Goal: Use online tool/utility: Utilize a website feature to perform a specific function

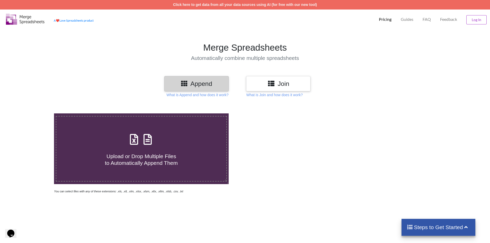
click at [167, 153] on span "Upload or Drop Multiple Files to Automatically Append Them" at bounding box center [141, 159] width 73 height 12
click at [35, 113] on input "Upload or Drop Multiple Files to Automatically Append Them" at bounding box center [35, 113] width 0 height 0
type input "C:\fakepath\1050001429854.xlsx"
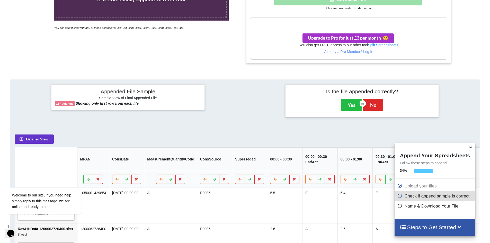
scroll to position [217, 0]
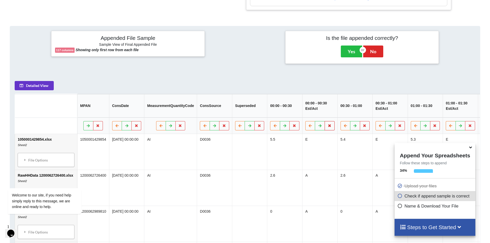
click at [330, 129] on button at bounding box center [330, 125] width 10 height 9
click at [295, 113] on button "Delete Column" at bounding box center [290, 112] width 34 height 9
click at [365, 129] on button at bounding box center [365, 125] width 10 height 9
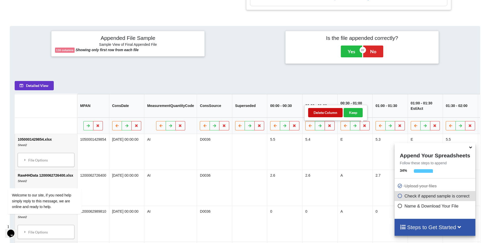
click at [332, 113] on button "Delete Column" at bounding box center [325, 112] width 34 height 9
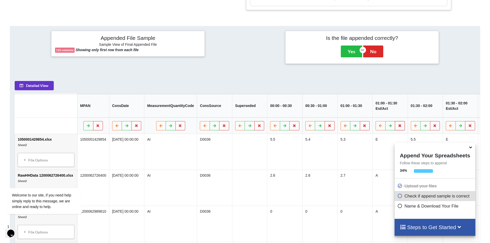
click at [401, 127] on button at bounding box center [400, 125] width 10 height 9
click at [364, 114] on button "Delete Column" at bounding box center [360, 112] width 34 height 9
click at [434, 127] on icon at bounding box center [435, 125] width 4 height 3
click at [401, 114] on button "Delete Column" at bounding box center [395, 112] width 34 height 9
click at [471, 128] on button at bounding box center [470, 125] width 10 height 9
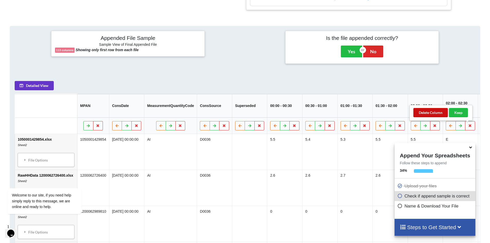
click at [436, 114] on button "Delete Column" at bounding box center [430, 112] width 34 height 9
click at [469, 149] on icon at bounding box center [470, 146] width 5 height 5
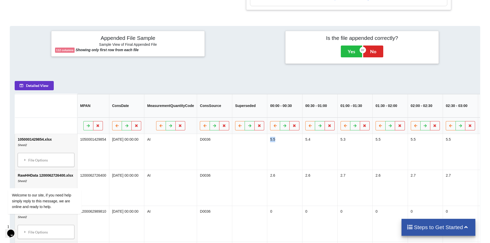
drag, startPoint x: 288, startPoint y: 164, endPoint x: 245, endPoint y: 160, distance: 43.6
click at [392, 170] on td "5.5" at bounding box center [389, 152] width 35 height 36
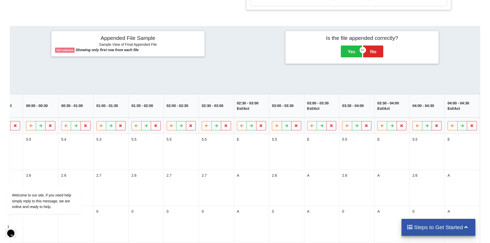
scroll to position [0, 267]
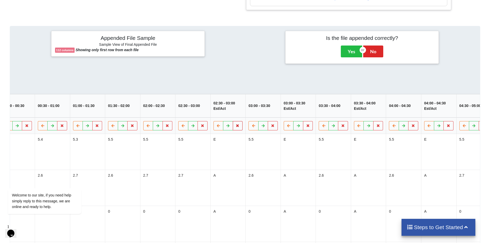
click at [237, 127] on icon at bounding box center [238, 125] width 4 height 3
click at [201, 113] on button "Delete Column" at bounding box center [198, 112] width 34 height 9
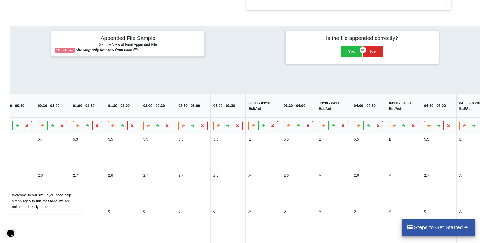
click at [272, 127] on icon at bounding box center [273, 125] width 4 height 3
click at [239, 115] on button "Delete Column" at bounding box center [233, 112] width 34 height 9
click at [306, 127] on icon at bounding box center [308, 125] width 4 height 3
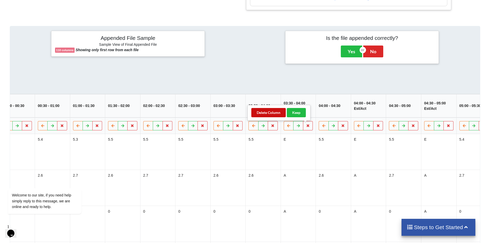
click at [275, 114] on button "Delete Column" at bounding box center [268, 112] width 34 height 9
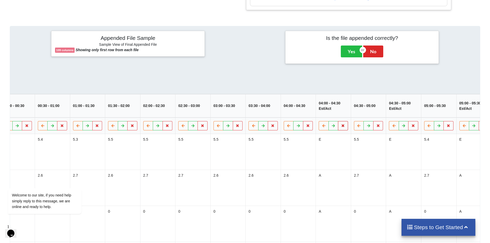
click at [341, 127] on icon at bounding box center [343, 125] width 4 height 3
click at [310, 115] on button "Delete Column" at bounding box center [303, 112] width 34 height 9
click at [376, 127] on icon at bounding box center [378, 125] width 4 height 3
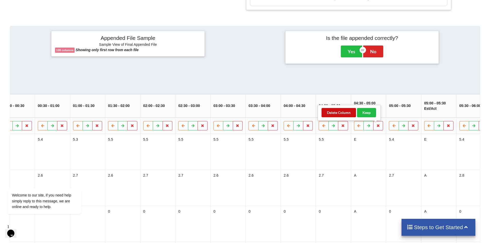
click at [340, 112] on button "Delete Column" at bounding box center [338, 112] width 34 height 9
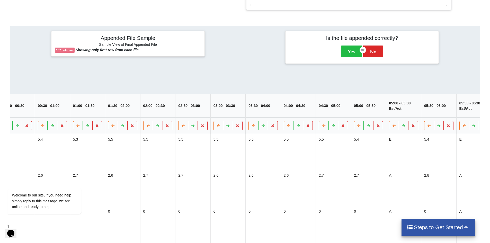
click at [412, 127] on icon at bounding box center [413, 125] width 4 height 3
click at [374, 114] on button "Delete Column" at bounding box center [374, 112] width 34 height 9
click at [451, 129] on button at bounding box center [448, 125] width 10 height 9
click at [407, 111] on button "Delete Column" at bounding box center [409, 112] width 34 height 9
click at [422, 154] on td "5.3" at bounding box center [438, 152] width 35 height 36
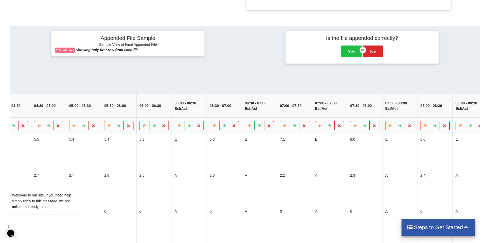
scroll to position [0, 607]
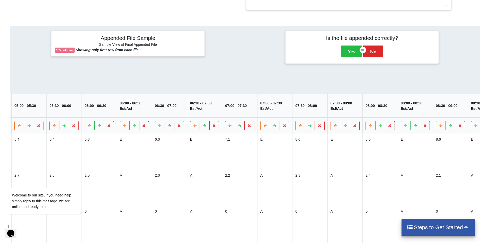
click at [145, 127] on button at bounding box center [144, 125] width 10 height 9
click at [106, 111] on button "Delete Column" at bounding box center [104, 112] width 34 height 9
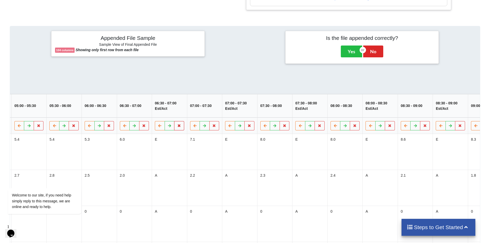
click at [180, 130] on button at bounding box center [179, 125] width 10 height 9
click at [149, 112] on button "Delete Column" at bounding box center [139, 112] width 34 height 9
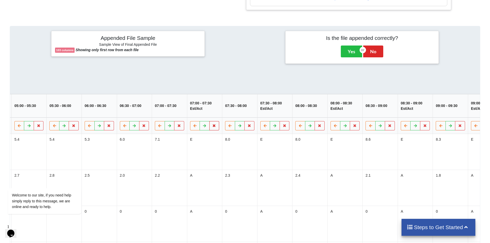
click at [214, 129] on button at bounding box center [214, 125] width 10 height 9
click at [184, 113] on button "Delete Column" at bounding box center [175, 112] width 34 height 9
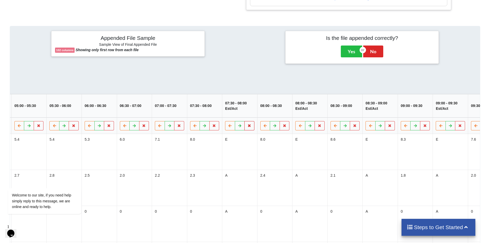
click at [246, 130] on button at bounding box center [250, 125] width 10 height 9
click at [217, 110] on button "Delete Column" at bounding box center [210, 112] width 34 height 9
click at [282, 127] on icon at bounding box center [284, 125] width 4 height 3
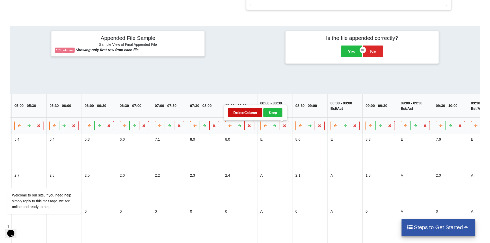
drag, startPoint x: 247, startPoint y: 108, endPoint x: 249, endPoint y: 111, distance: 3.7
click at [247, 108] on button "Delete Column" at bounding box center [245, 112] width 34 height 9
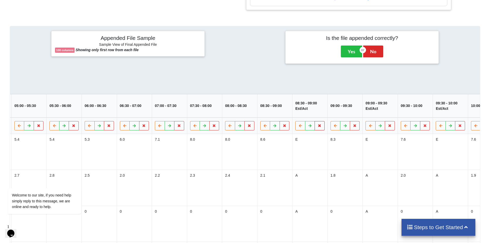
click at [319, 127] on icon at bounding box center [320, 125] width 4 height 3
click at [284, 109] on button "Delete Column" at bounding box center [280, 112] width 34 height 9
click at [355, 127] on button at bounding box center [355, 125] width 10 height 9
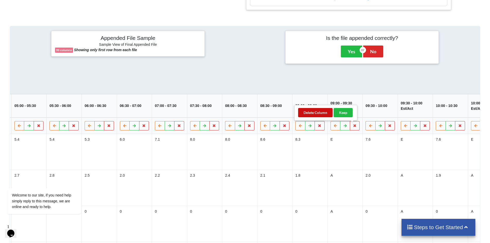
click at [320, 113] on button "Delete Column" at bounding box center [315, 112] width 34 height 9
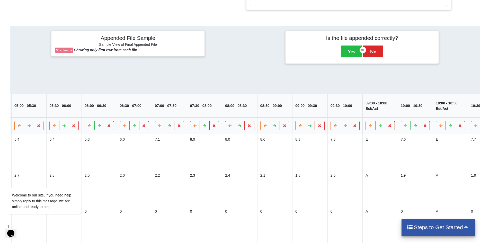
click at [389, 127] on icon at bounding box center [390, 125] width 4 height 3
click at [361, 115] on button "Delete Column" at bounding box center [350, 112] width 34 height 9
click at [423, 127] on icon at bounding box center [425, 125] width 4 height 3
click at [387, 114] on button "Delete Column" at bounding box center [385, 112] width 34 height 9
click at [404, 151] on td "7.7" at bounding box center [415, 152] width 35 height 36
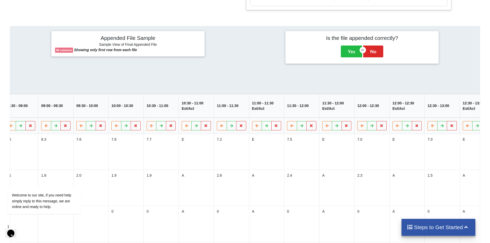
scroll to position [0, 874]
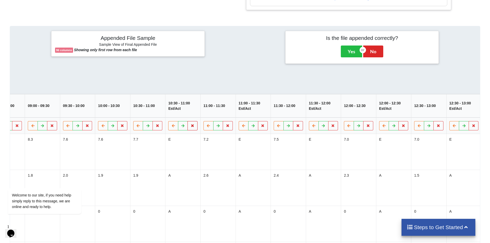
click at [191, 127] on icon at bounding box center [193, 125] width 4 height 3
drag, startPoint x: 162, startPoint y: 114, endPoint x: 182, endPoint y: 115, distance: 20.1
click at [162, 114] on button "Delete Column" at bounding box center [153, 112] width 34 height 9
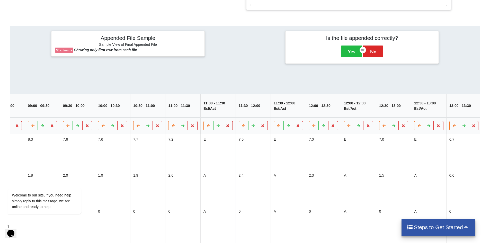
click at [228, 126] on button at bounding box center [228, 125] width 10 height 9
drag, startPoint x: 197, startPoint y: 111, endPoint x: 220, endPoint y: 122, distance: 25.4
click at [197, 111] on button "Delete Column" at bounding box center [188, 112] width 34 height 9
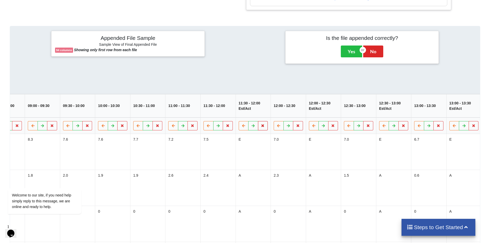
click at [261, 127] on icon at bounding box center [263, 125] width 4 height 3
click at [227, 114] on button "Delete Column" at bounding box center [223, 112] width 34 height 9
click at [298, 127] on icon at bounding box center [298, 125] width 4 height 3
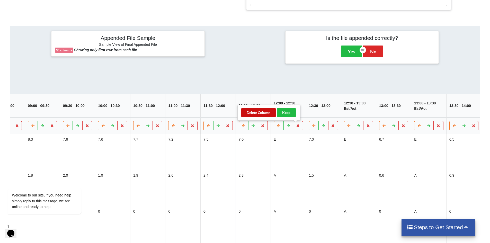
click at [263, 114] on button "Delete Column" at bounding box center [258, 112] width 34 height 9
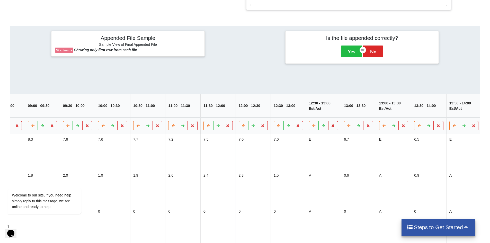
drag, startPoint x: 335, startPoint y: 130, endPoint x: 330, endPoint y: 130, distance: 4.9
click at [335, 130] on button at bounding box center [333, 125] width 10 height 9
click at [296, 114] on button "Delete Column" at bounding box center [293, 112] width 34 height 9
click at [366, 127] on icon at bounding box center [368, 125] width 4 height 3
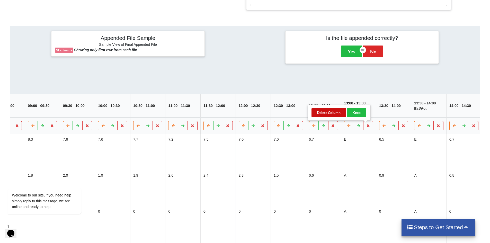
drag, startPoint x: 341, startPoint y: 114, endPoint x: 369, endPoint y: 118, distance: 28.1
click at [341, 113] on button "Delete Column" at bounding box center [328, 112] width 34 height 9
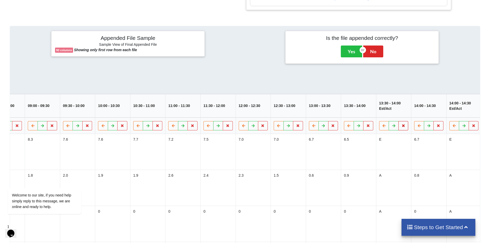
click at [402, 127] on icon at bounding box center [403, 125] width 4 height 3
click at [370, 115] on button "Delete Column" at bounding box center [364, 112] width 34 height 9
click at [435, 130] on button at bounding box center [439, 125] width 10 height 9
click at [405, 115] on button "Delete Column" at bounding box center [399, 112] width 34 height 9
click at [473, 127] on icon at bounding box center [473, 125] width 4 height 3
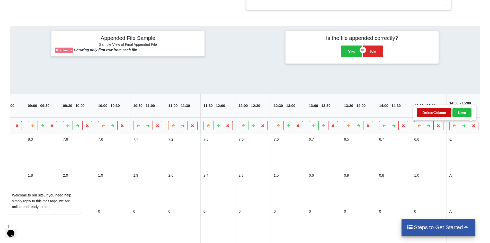
click at [442, 113] on button "Delete Column" at bounding box center [434, 112] width 34 height 9
click at [450, 156] on td "6.5" at bounding box center [463, 152] width 35 height 36
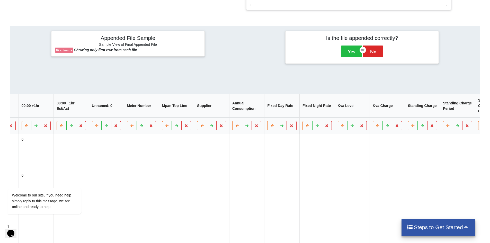
scroll to position [0, 2654]
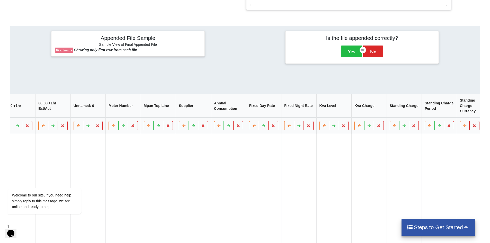
click at [475, 128] on button at bounding box center [475, 125] width 10 height 9
click at [439, 112] on button "Delete Column" at bounding box center [435, 112] width 34 height 9
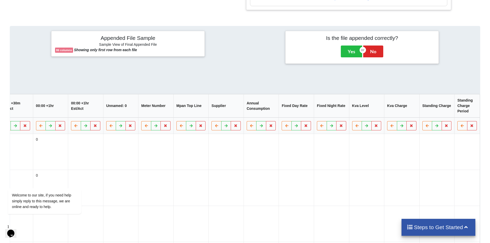
scroll to position [0, 2619]
click at [447, 125] on button at bounding box center [449, 125] width 10 height 9
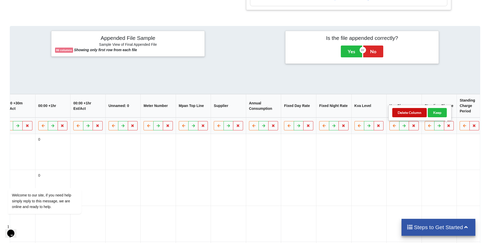
click at [420, 114] on button "Delete Column" at bounding box center [409, 112] width 34 height 9
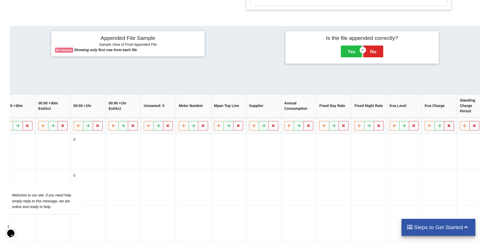
click at [447, 127] on icon at bounding box center [449, 125] width 4 height 3
click at [417, 114] on button "Delete Column" at bounding box center [409, 112] width 34 height 9
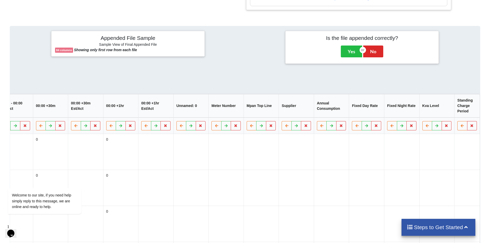
scroll to position [0, 2549]
click at [415, 127] on button at bounding box center [414, 125] width 10 height 9
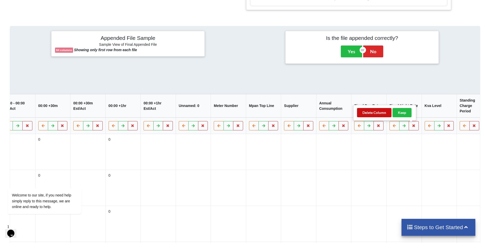
click at [381, 114] on button "Delete Column" at bounding box center [374, 112] width 34 height 9
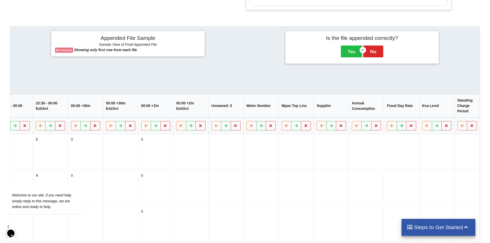
scroll to position [0, 2514]
click at [412, 127] on icon at bounding box center [414, 125] width 4 height 3
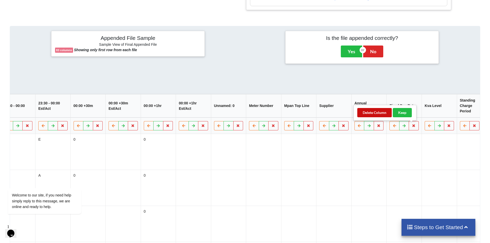
click at [377, 112] on button "Delete Column" at bounding box center [374, 112] width 34 height 9
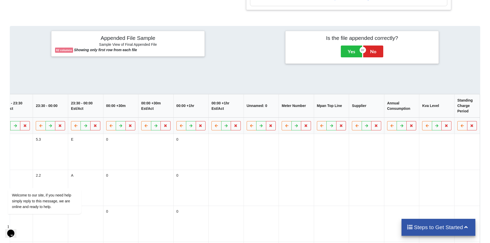
scroll to position [0, 2479]
click at [412, 125] on button at bounding box center [414, 125] width 10 height 9
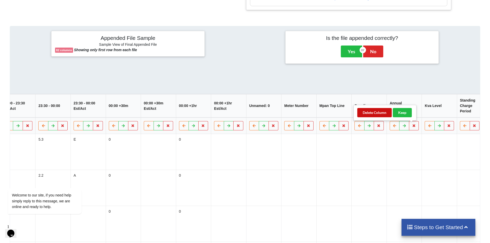
click at [382, 113] on button "Delete Column" at bounding box center [374, 112] width 34 height 9
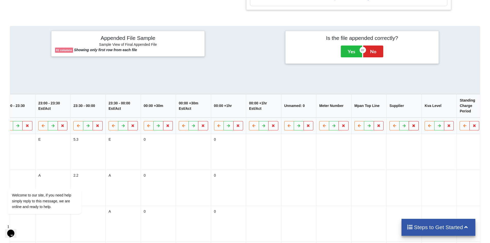
click at [412, 127] on icon at bounding box center [414, 125] width 4 height 3
click at [385, 115] on button "Delete Column" at bounding box center [374, 112] width 34 height 9
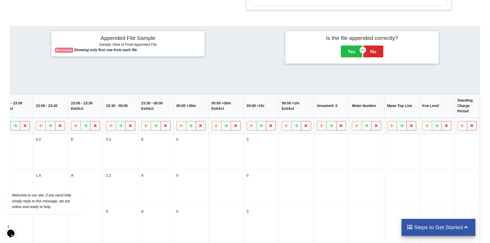
scroll to position [0, 2409]
click at [413, 126] on icon at bounding box center [414, 125] width 4 height 3
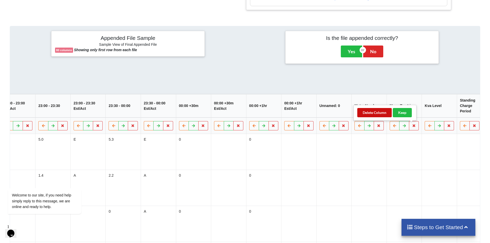
click at [382, 113] on button "Delete Column" at bounding box center [374, 112] width 34 height 9
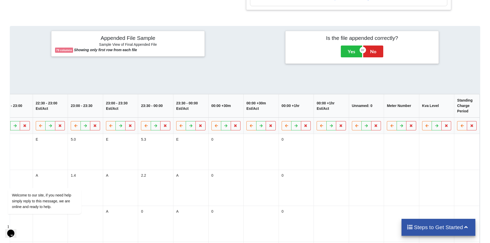
scroll to position [0, 2374]
click at [412, 127] on icon at bounding box center [414, 125] width 4 height 3
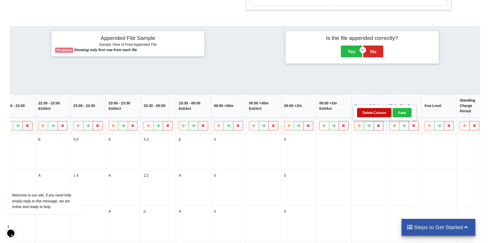
click at [387, 113] on button "Delete Column" at bounding box center [374, 112] width 34 height 9
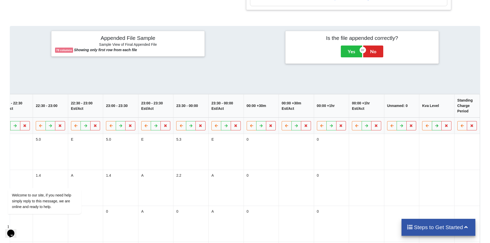
scroll to position [0, 2338]
click at [448, 127] on icon at bounding box center [449, 125] width 4 height 3
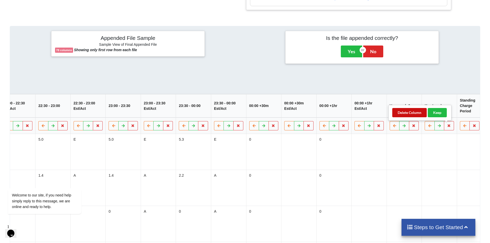
click at [411, 115] on button "Delete Column" at bounding box center [409, 112] width 34 height 9
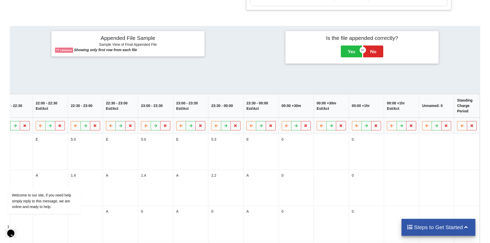
scroll to position [0, 2303]
click at [446, 125] on button at bounding box center [449, 125] width 10 height 9
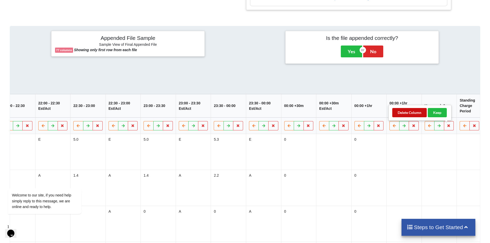
click at [420, 111] on button "Delete Column" at bounding box center [409, 112] width 34 height 9
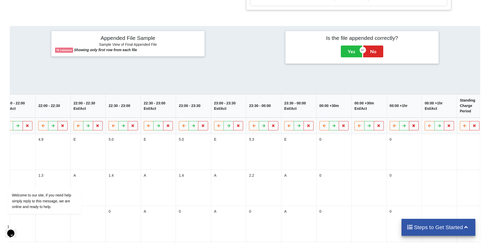
click at [412, 127] on icon at bounding box center [414, 125] width 4 height 3
click at [379, 114] on button "Delete Column" at bounding box center [374, 112] width 34 height 9
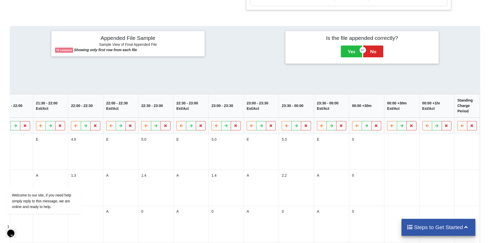
scroll to position [0, 2233]
click at [414, 129] on button at bounding box center [414, 125] width 10 height 9
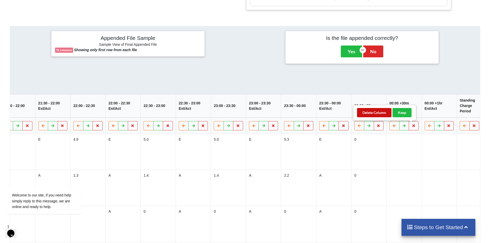
click at [373, 109] on button "Delete Column" at bounding box center [374, 112] width 34 height 9
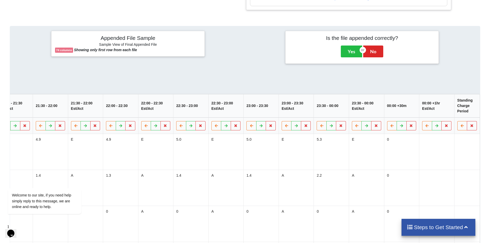
scroll to position [0, 2198]
click at [412, 127] on icon at bounding box center [414, 125] width 4 height 3
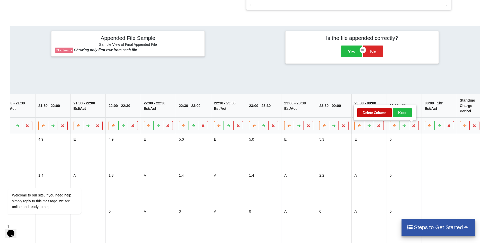
click at [383, 114] on button "Delete Column" at bounding box center [374, 112] width 34 height 9
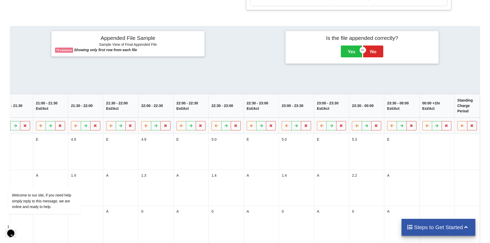
scroll to position [0, 2163]
drag, startPoint x: 415, startPoint y: 130, endPoint x: 398, endPoint y: 127, distance: 17.2
click at [414, 130] on button at bounding box center [414, 125] width 10 height 9
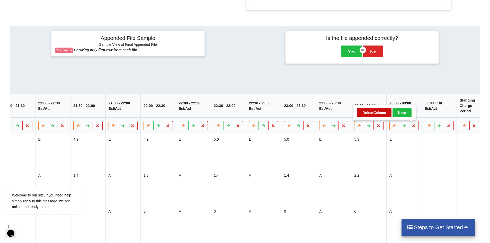
drag, startPoint x: 380, startPoint y: 113, endPoint x: 386, endPoint y: 114, distance: 6.2
click at [380, 113] on button "Delete Column" at bounding box center [374, 112] width 34 height 9
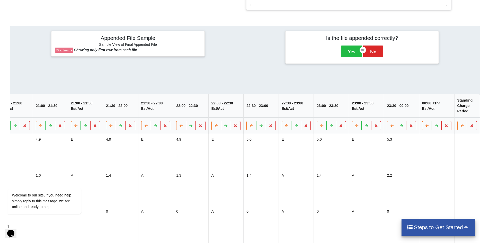
scroll to position [0, 2128]
click at [447, 127] on icon at bounding box center [449, 125] width 4 height 3
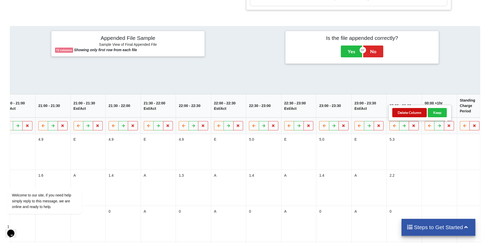
click at [412, 116] on button "Delete Column" at bounding box center [409, 112] width 34 height 9
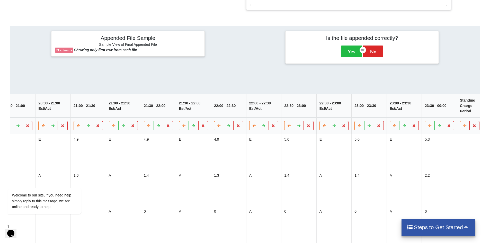
click at [474, 127] on icon at bounding box center [474, 125] width 4 height 3
click at [438, 116] on button "Delete Column" at bounding box center [435, 112] width 34 height 9
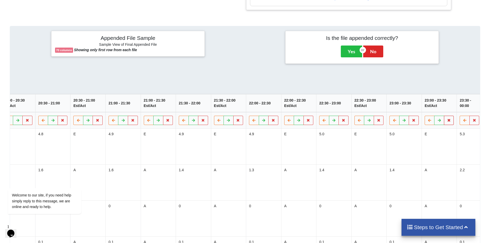
click at [447, 122] on icon at bounding box center [449, 120] width 4 height 3
click at [416, 109] on button "Delete Column" at bounding box center [409, 107] width 34 height 9
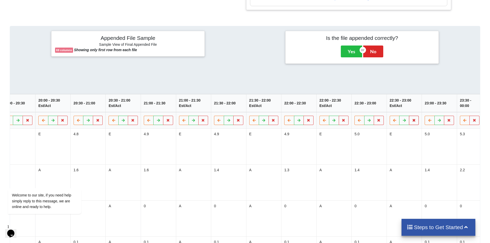
click at [412, 122] on icon at bounding box center [414, 120] width 4 height 3
click at [386, 109] on button "Delete Column" at bounding box center [374, 107] width 34 height 9
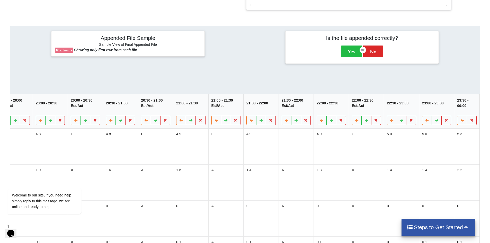
scroll to position [0, 1987]
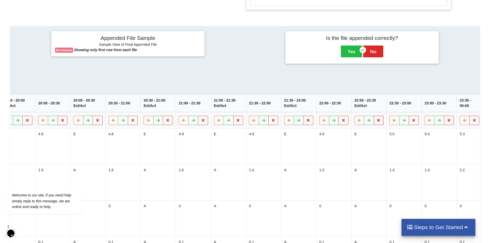
click at [376, 121] on icon at bounding box center [378, 120] width 4 height 3
click at [337, 107] on button "Delete Column" at bounding box center [339, 107] width 34 height 9
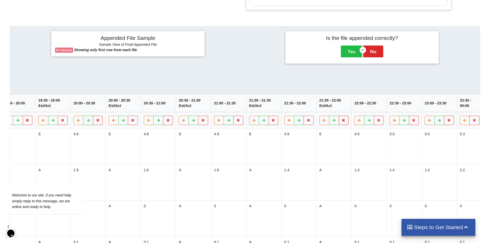
click at [342, 122] on icon at bounding box center [343, 120] width 4 height 3
drag, startPoint x: 314, startPoint y: 108, endPoint x: 313, endPoint y: 111, distance: 2.6
click at [314, 108] on button "Delete Column" at bounding box center [304, 107] width 34 height 9
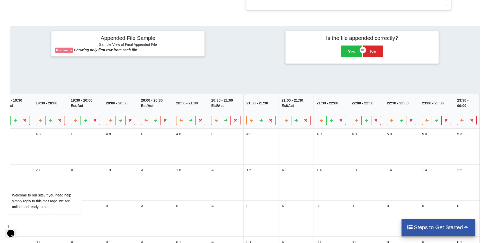
scroll to position [0, 1917]
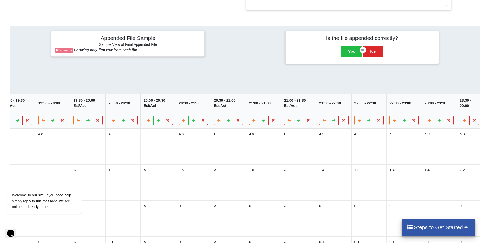
click at [307, 122] on icon at bounding box center [308, 120] width 4 height 3
click at [277, 108] on button "Delete Column" at bounding box center [269, 107] width 34 height 9
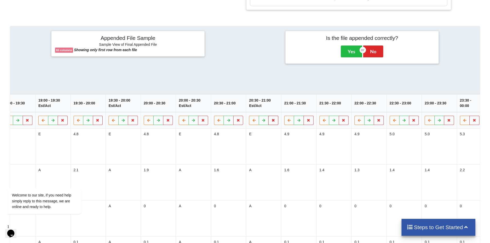
click at [273, 122] on button at bounding box center [273, 120] width 10 height 9
click at [242, 105] on button "Delete Column" at bounding box center [234, 107] width 34 height 9
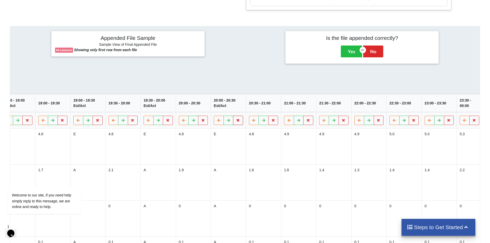
click at [236, 122] on icon at bounding box center [238, 120] width 4 height 3
click at [199, 107] on button "Delete Column" at bounding box center [198, 107] width 34 height 9
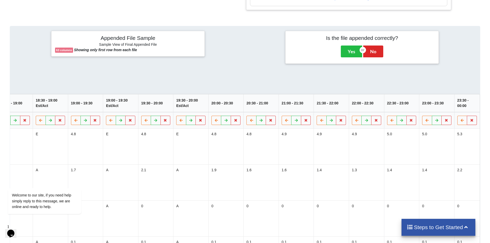
scroll to position [0, 1812]
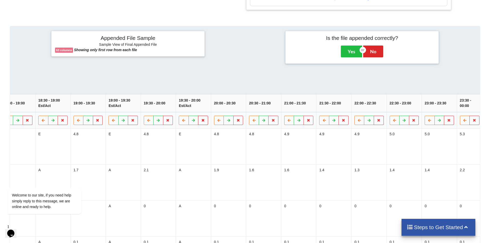
click at [203, 124] on button at bounding box center [203, 120] width 10 height 9
click at [168, 105] on button "Delete Column" at bounding box center [163, 107] width 34 height 9
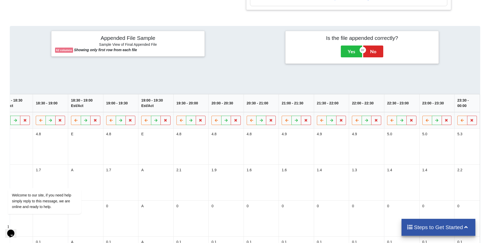
scroll to position [0, 1777]
click at [166, 121] on icon at bounding box center [168, 120] width 4 height 3
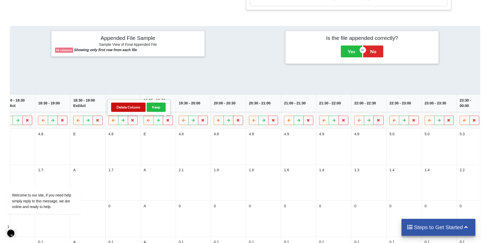
click at [141, 107] on button "Delete Column" at bounding box center [128, 107] width 34 height 9
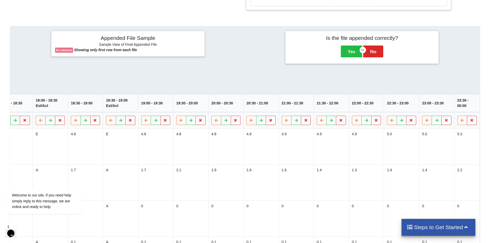
scroll to position [0, 1742]
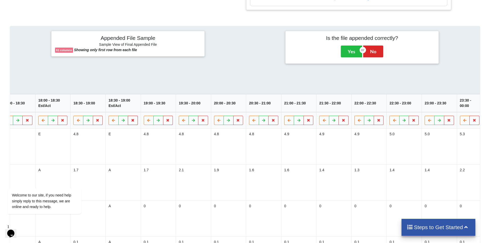
click at [131, 122] on icon at bounding box center [133, 120] width 4 height 3
click at [105, 107] on button "Delete Column" at bounding box center [93, 107] width 34 height 9
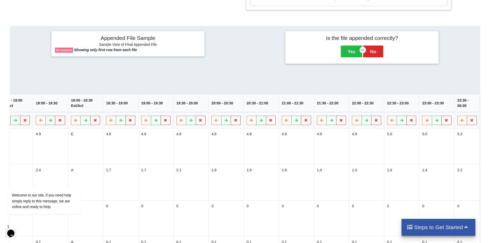
scroll to position [0, 1706]
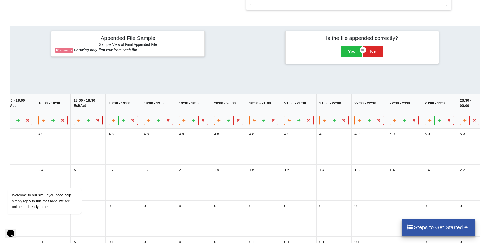
click at [96, 122] on icon at bounding box center [98, 120] width 4 height 3
click at [67, 108] on button "Delete Column" at bounding box center [58, 107] width 34 height 9
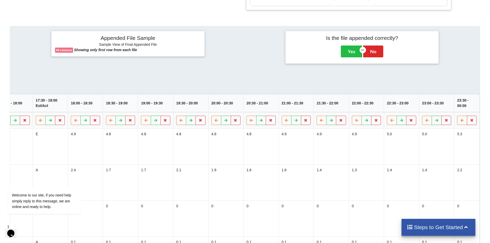
scroll to position [0, 1671]
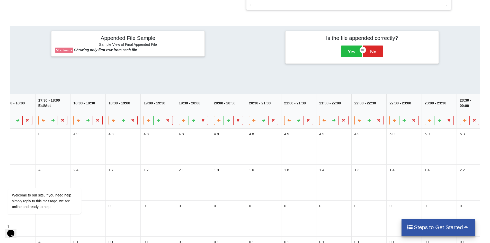
click at [61, 121] on icon at bounding box center [62, 120] width 4 height 3
click at [22, 105] on button "Delete Column" at bounding box center [23, 107] width 34 height 9
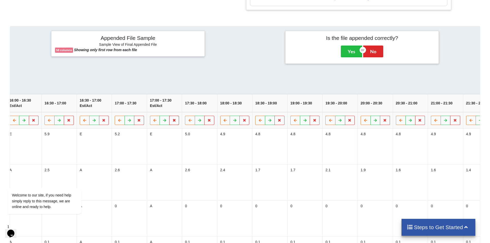
click at [172, 122] on icon at bounding box center [174, 120] width 4 height 3
click at [144, 109] on button "Delete Column" at bounding box center [135, 107] width 34 height 9
click at [102, 122] on icon at bounding box center [104, 120] width 4 height 3
click at [64, 109] on button "Delete Column" at bounding box center [64, 107] width 34 height 9
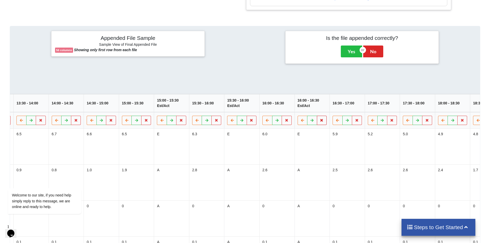
click at [322, 120] on button at bounding box center [322, 120] width 10 height 9
click at [278, 110] on button "Delete Column" at bounding box center [282, 107] width 34 height 9
click at [251, 122] on icon at bounding box center [251, 120] width 4 height 3
click at [222, 110] on button "Delete Column" at bounding box center [212, 107] width 34 height 9
click at [178, 125] on button at bounding box center [181, 120] width 10 height 9
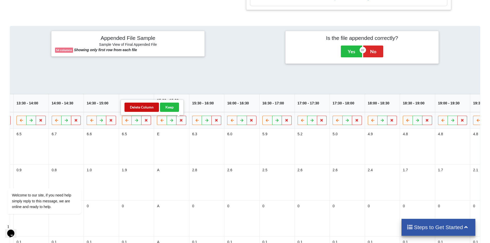
click at [145, 105] on button "Delete Column" at bounding box center [141, 107] width 34 height 9
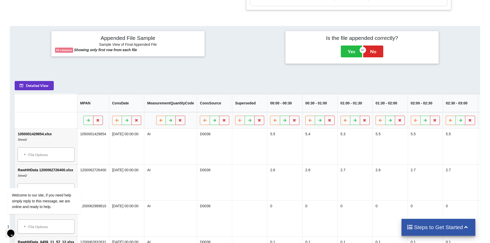
scroll to position [0, 1202]
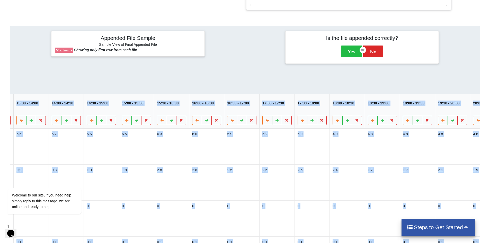
drag, startPoint x: 323, startPoint y: 76, endPoint x: 174, endPoint y: 89, distance: 149.0
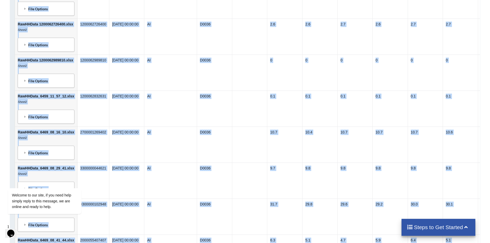
scroll to position [0, 0]
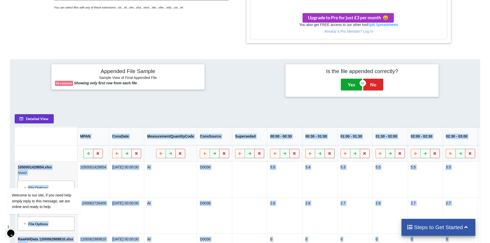
click at [355, 84] on button "Yes" at bounding box center [351, 85] width 21 height 12
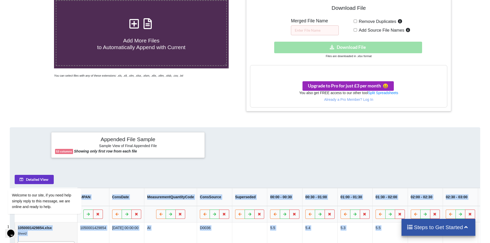
scroll to position [113, 0]
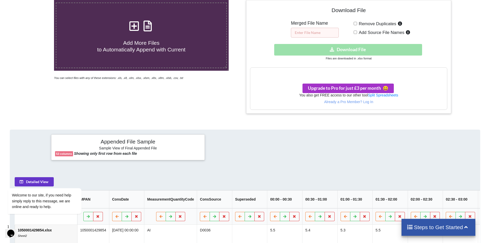
click at [317, 30] on input "text" at bounding box center [315, 33] width 48 height 10
type input "berkeley"
click at [355, 22] on input "Remove Duplicates" at bounding box center [355, 23] width 3 height 3
checkbox input "true"
click at [365, 31] on span "Add Source File Names" at bounding box center [380, 32] width 47 height 5
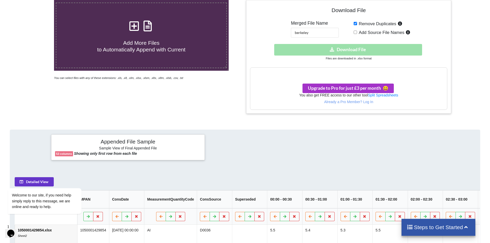
click at [357, 31] on input "Add Source File Names" at bounding box center [355, 32] width 3 height 3
checkbox input "true"
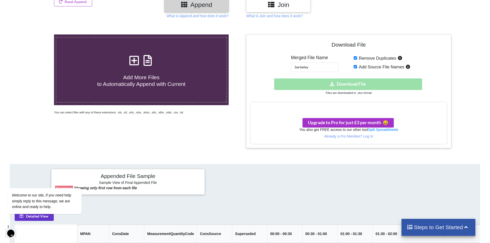
scroll to position [62, 0]
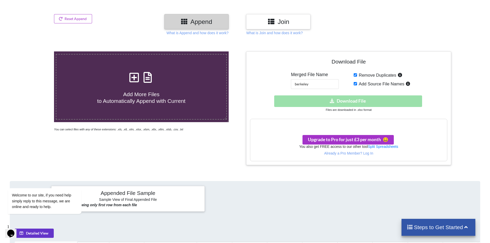
click at [179, 144] on div "Add More Files to Automatically Append with Current You can select files with a…" at bounding box center [141, 107] width 207 height 113
click at [354, 101] on div "Download hidden Download File" at bounding box center [348, 101] width 197 height 12
click at [422, 224] on h4 "Steps to Get Started" at bounding box center [439, 227] width 64 height 6
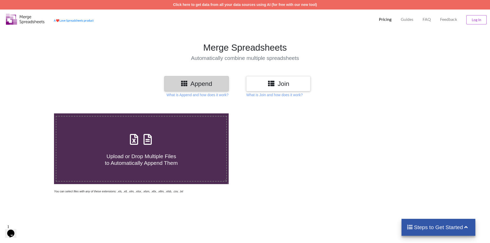
click at [174, 148] on h4 "Upload or Drop Multiple Files to Automatically Append Them" at bounding box center [141, 157] width 170 height 20
click at [35, 113] on input "Upload or Drop Multiple Files to Automatically Append Them" at bounding box center [35, 113] width 0 height 0
type input "C:\fakepath\1050001429854.xlsx"
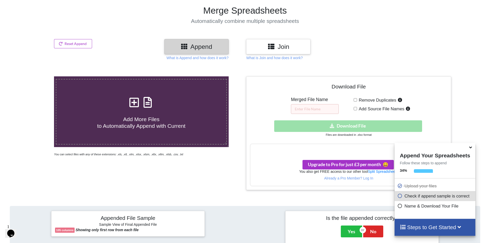
scroll to position [63, 0]
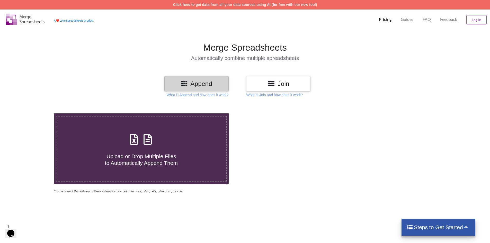
drag, startPoint x: 156, startPoint y: 142, endPoint x: 134, endPoint y: 137, distance: 23.0
click at [134, 137] on icon at bounding box center [134, 136] width 13 height 11
click at [35, 113] on input "Upload or Drop Multiple Files to Automatically Append Them" at bounding box center [35, 113] width 0 height 0
type input "C:\fakepath\RawHHData 1200061200700.xlsx"
